Goal: Task Accomplishment & Management: Use online tool/utility

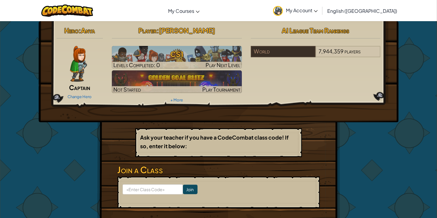
click at [79, 93] on div "Change Hero" at bounding box center [80, 96] width 47 height 10
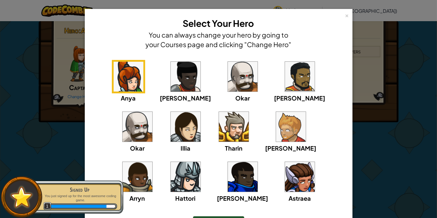
click at [201, 162] on img at bounding box center [186, 177] width 30 height 30
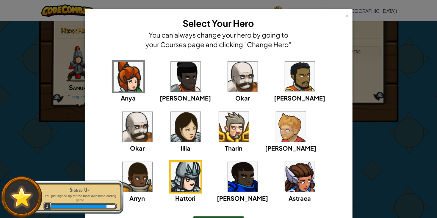
scroll to position [38, 0]
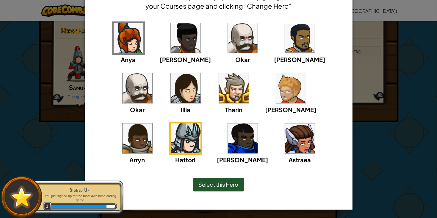
click at [224, 187] on span "Select this Hero" at bounding box center [219, 184] width 40 height 7
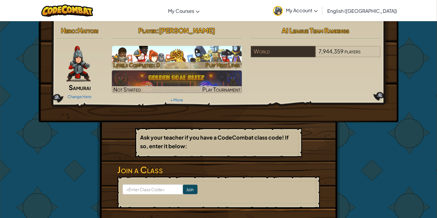
click at [216, 66] on span "Play Next Level" at bounding box center [223, 64] width 35 height 7
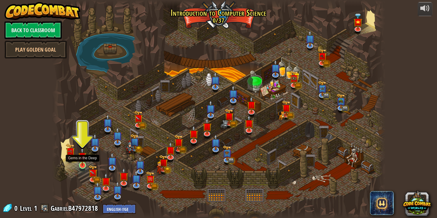
click at [81, 162] on img at bounding box center [82, 156] width 8 height 19
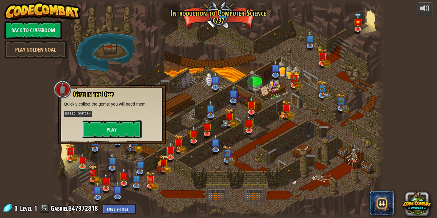
click at [120, 130] on button "Play" at bounding box center [112, 129] width 60 height 18
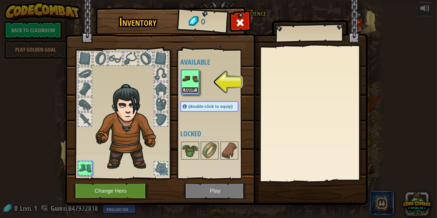
click at [188, 92] on button "Equip" at bounding box center [190, 90] width 17 height 6
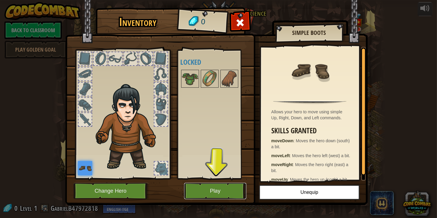
click at [205, 195] on button "Play" at bounding box center [215, 191] width 62 height 16
